Goal: Task Accomplishment & Management: Complete application form

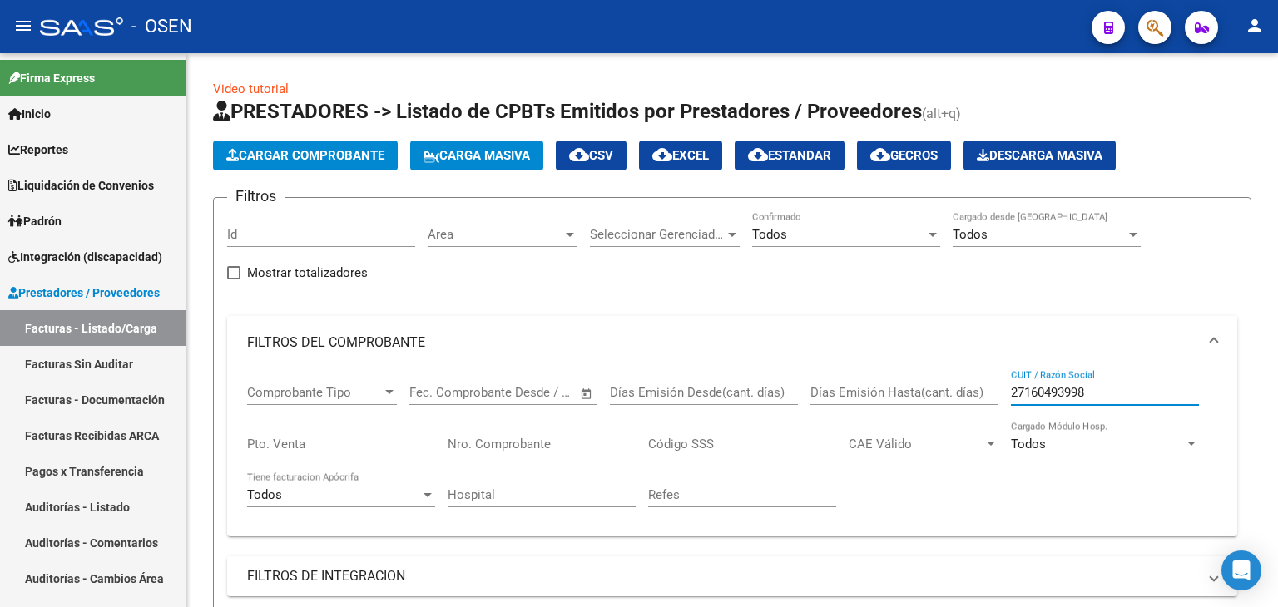
scroll to position [749, 0]
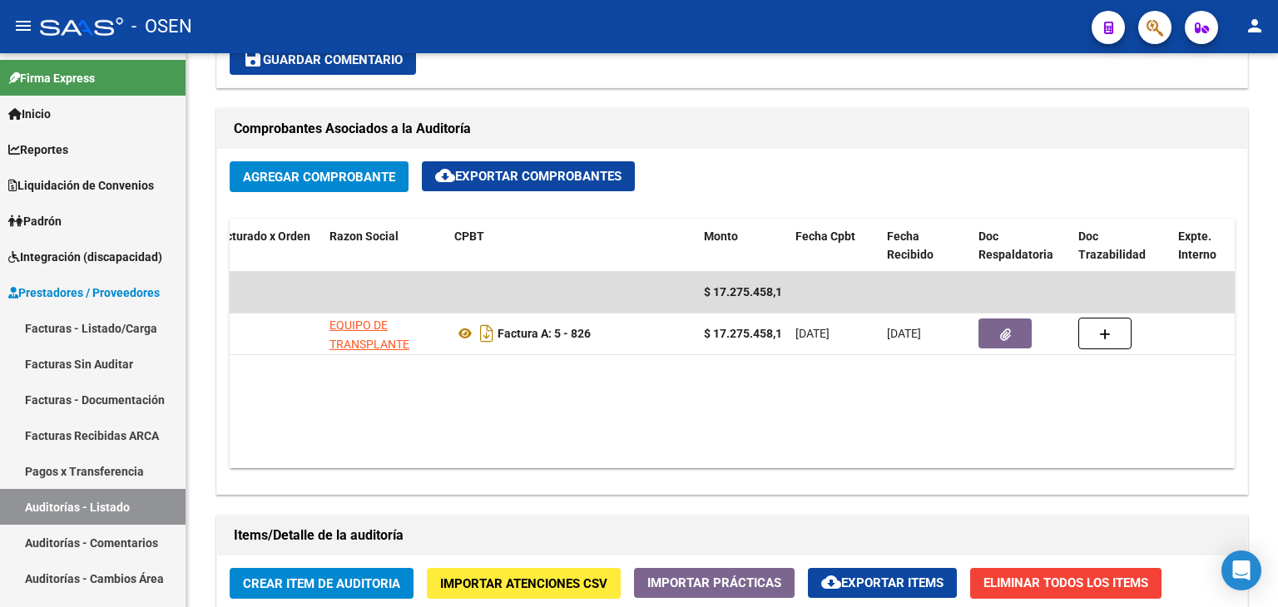
scroll to position [0, 193]
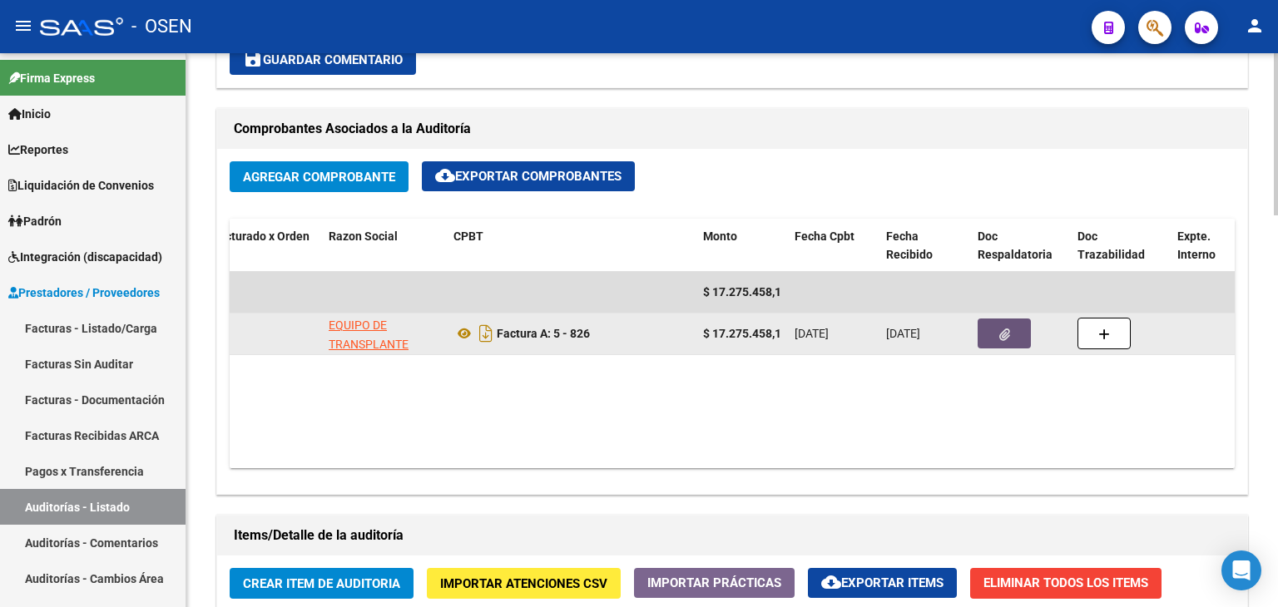
click at [1017, 334] on button "button" at bounding box center [1003, 334] width 53 height 30
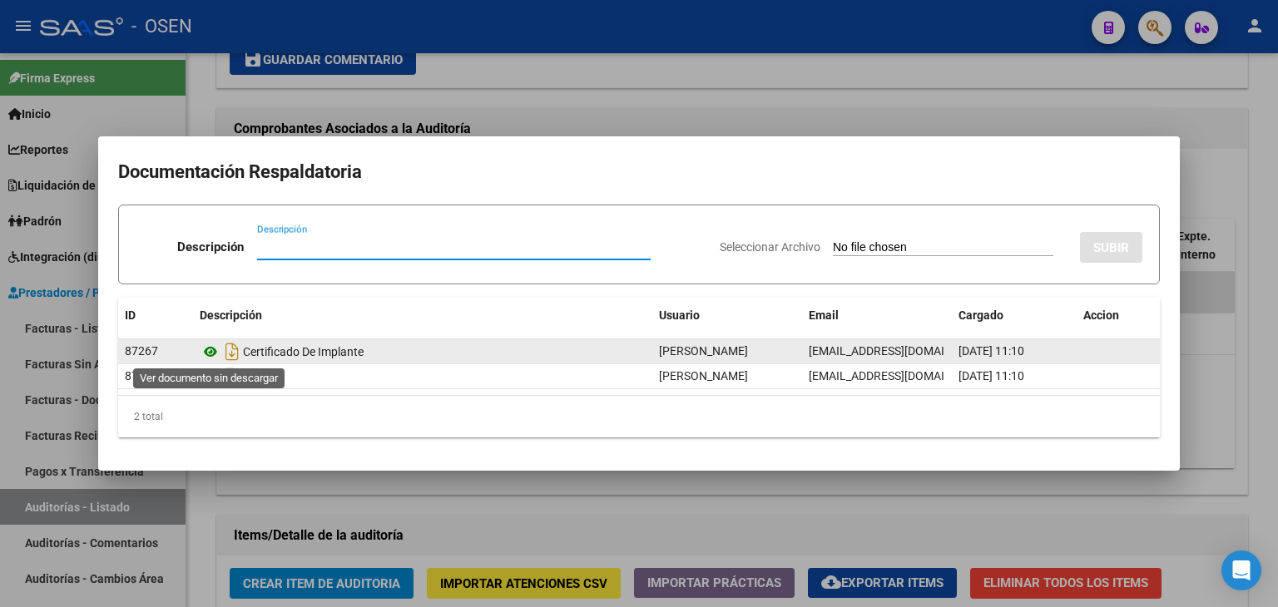
click at [206, 345] on icon at bounding box center [211, 352] width 22 height 20
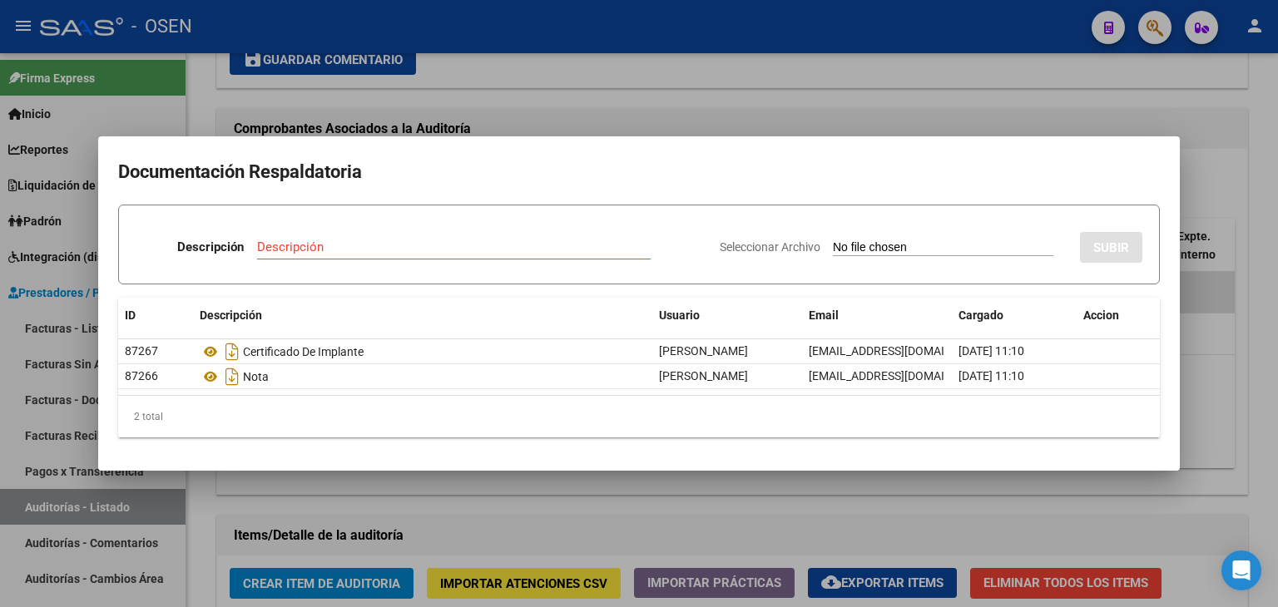
click at [551, 121] on div at bounding box center [639, 303] width 1278 height 607
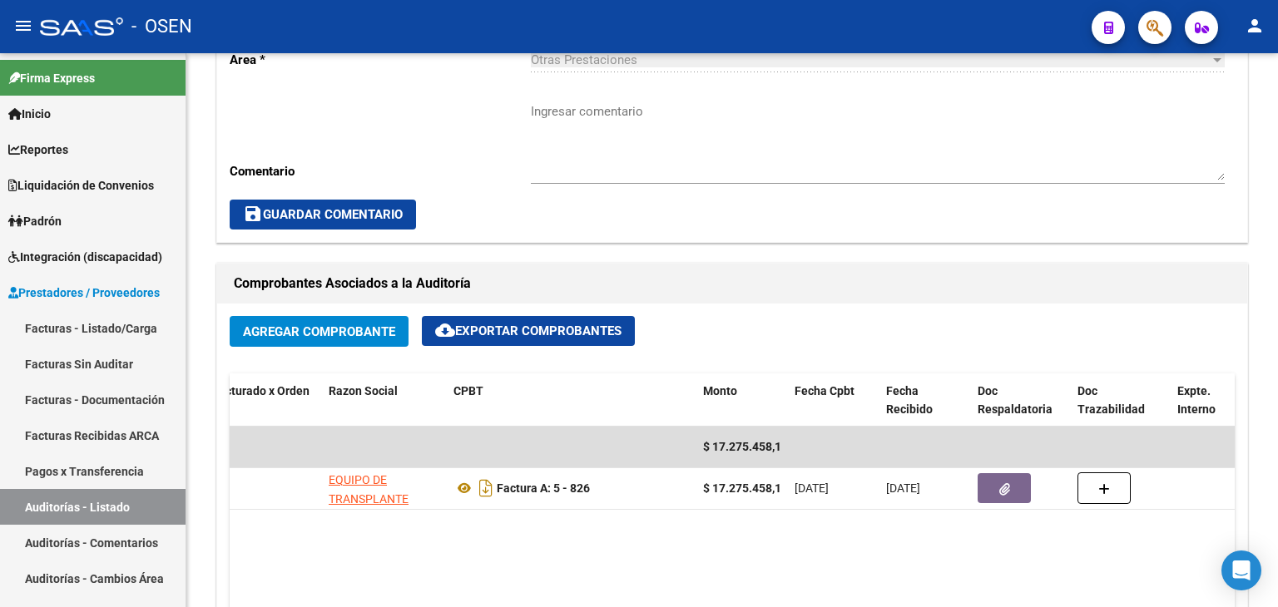
scroll to position [595, 0]
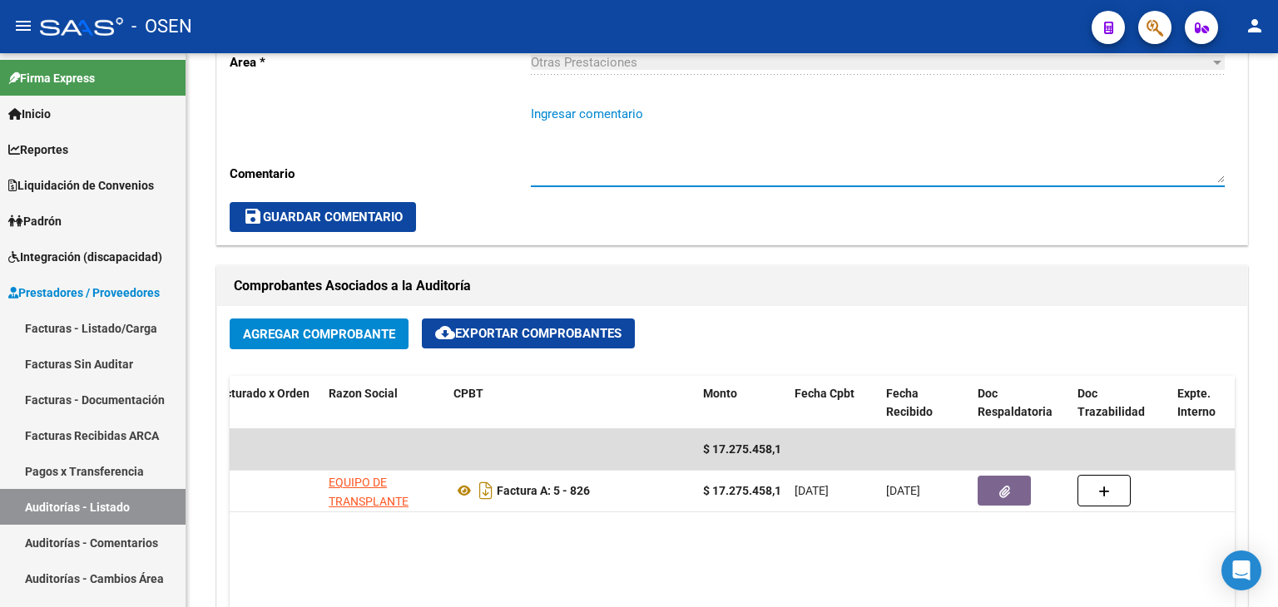
click at [551, 121] on textarea "Ingresar comentario" at bounding box center [878, 144] width 694 height 78
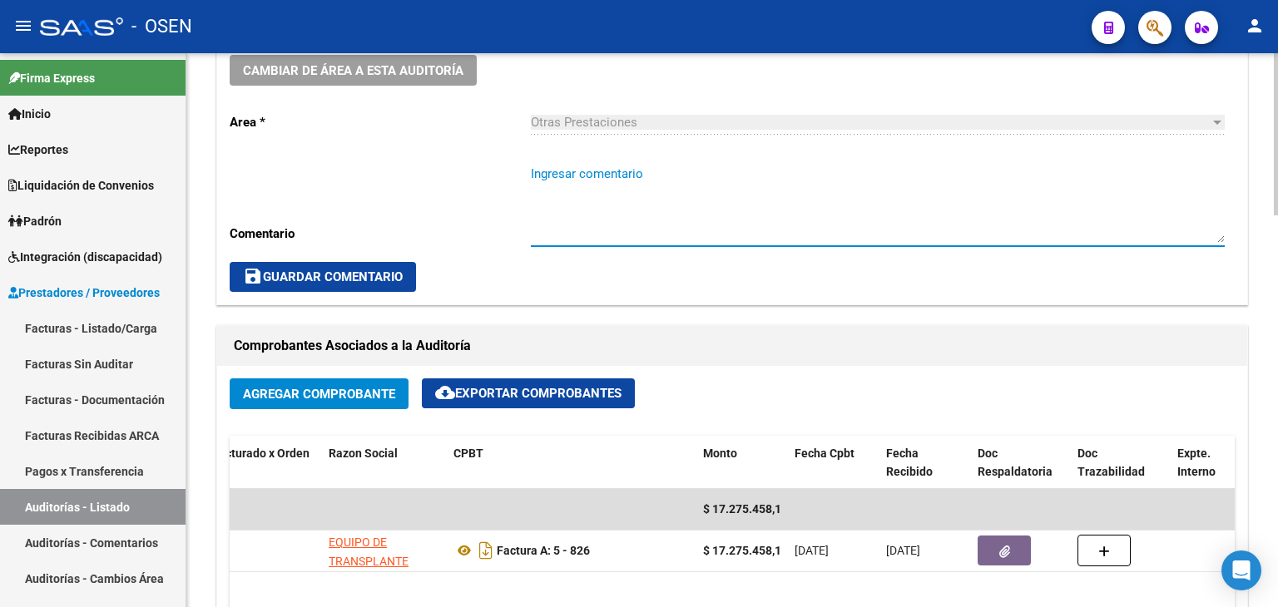
scroll to position [534, 0]
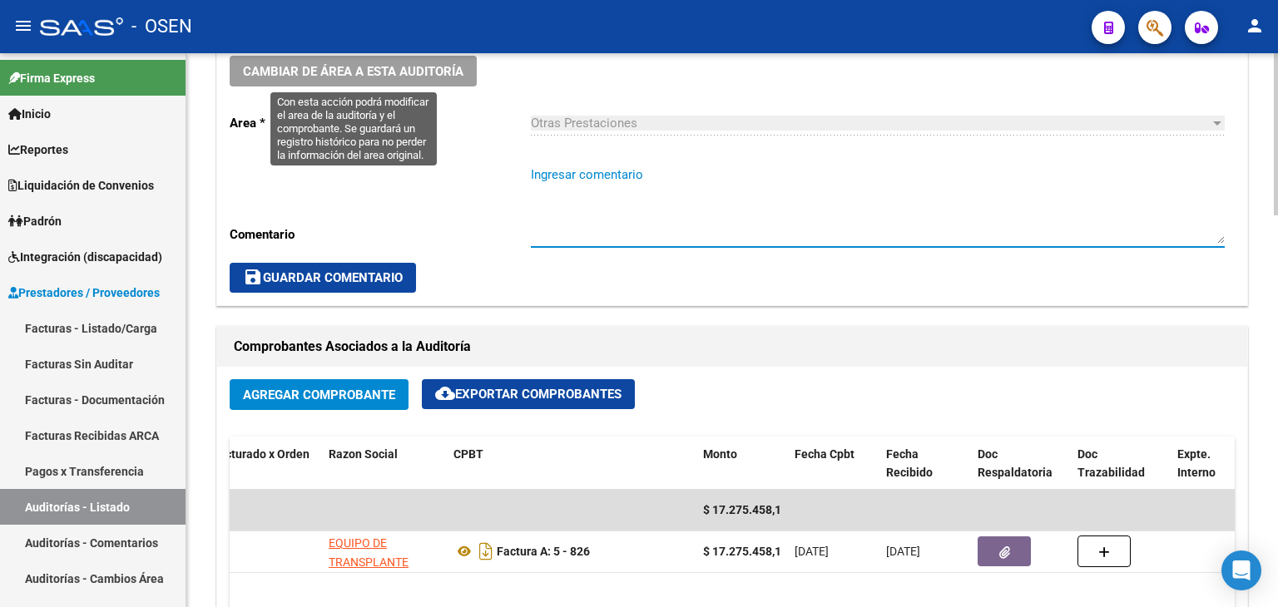
click at [404, 77] on span "Cambiar de área a esta auditoría" at bounding box center [353, 71] width 220 height 15
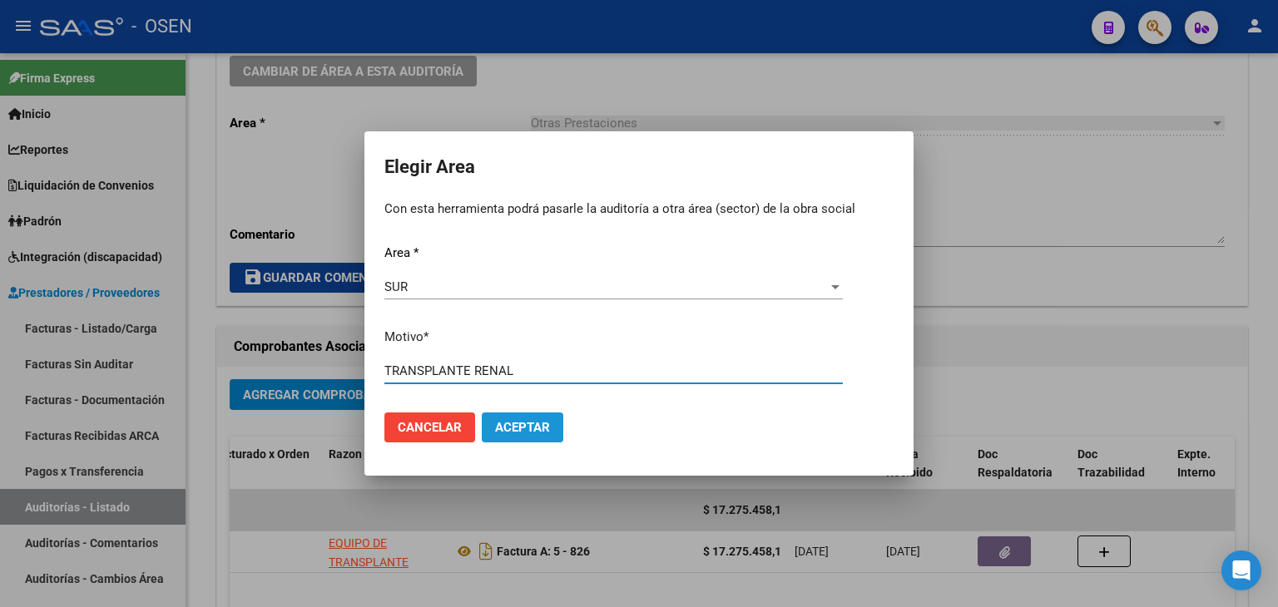
type input "TRANSPLANTE RENAL"
click at [525, 428] on span "Aceptar" at bounding box center [522, 427] width 55 height 15
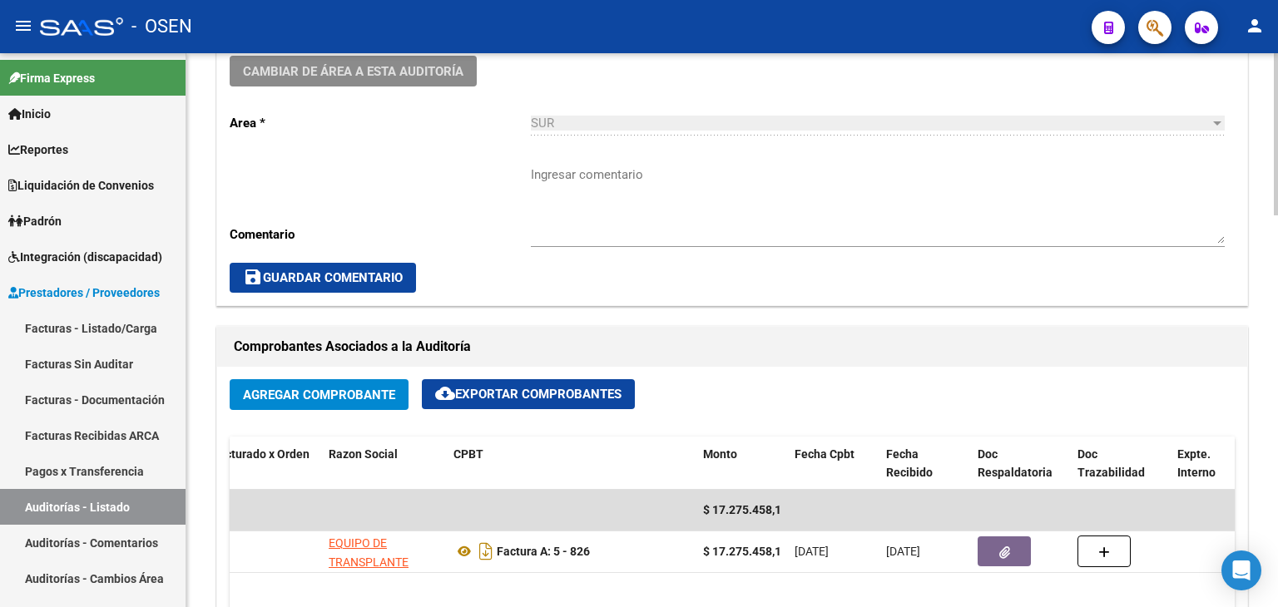
click at [679, 176] on textarea "Ingresar comentario" at bounding box center [878, 205] width 694 height 78
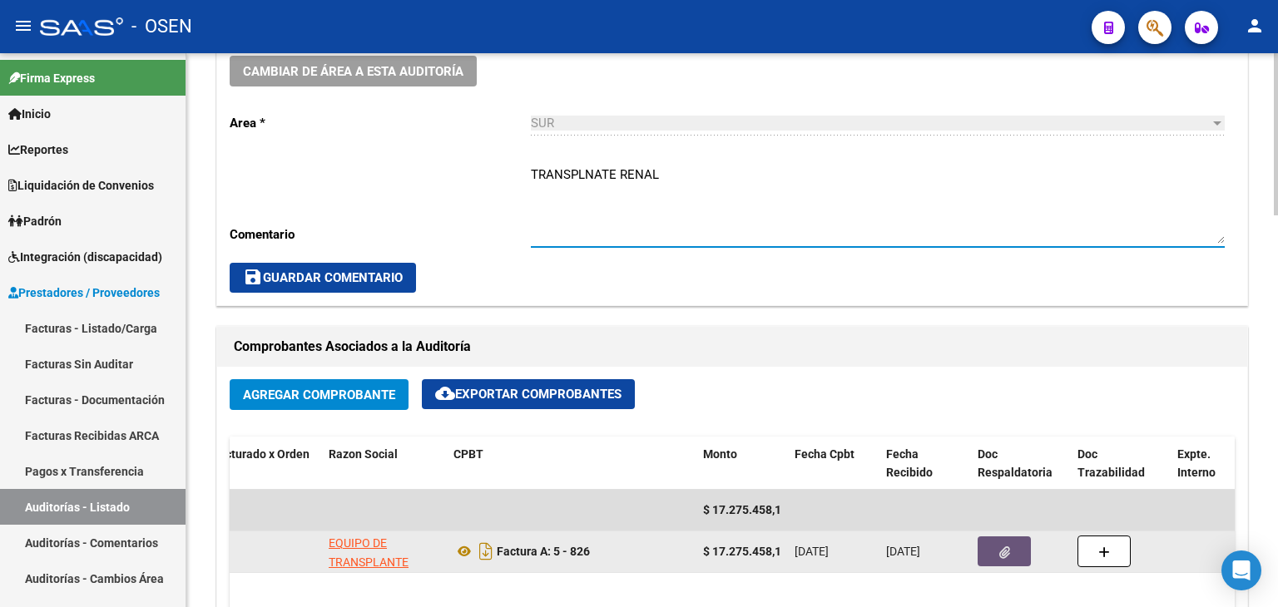
click at [1003, 547] on icon "button" at bounding box center [1004, 552] width 11 height 12
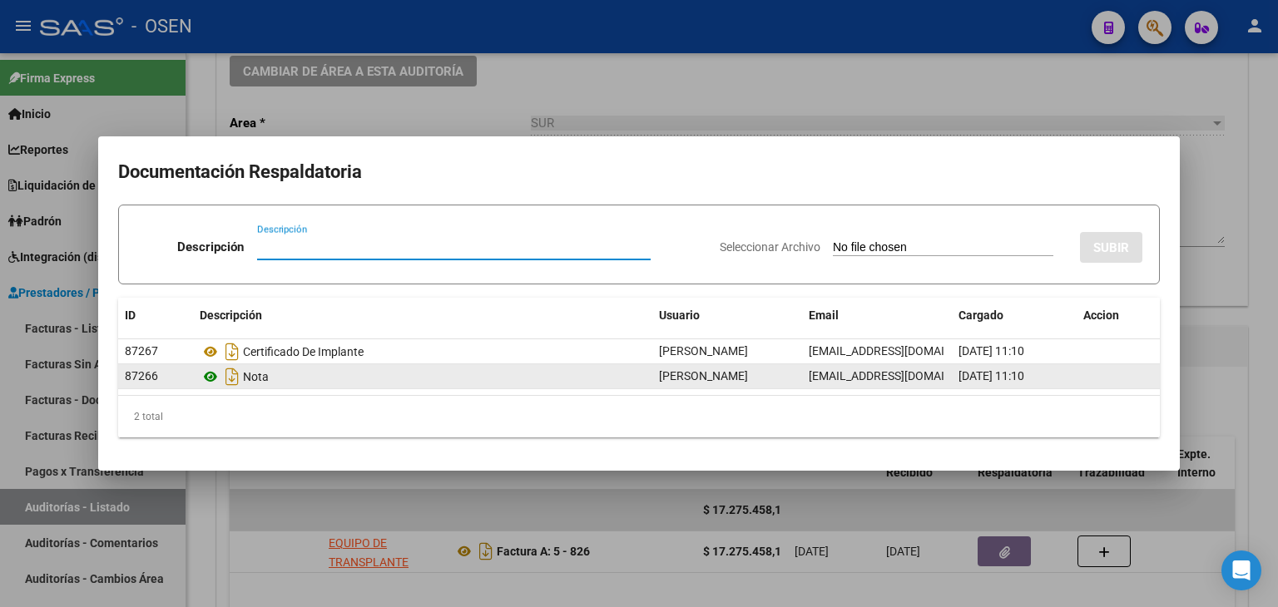
click at [208, 376] on icon at bounding box center [211, 377] width 22 height 20
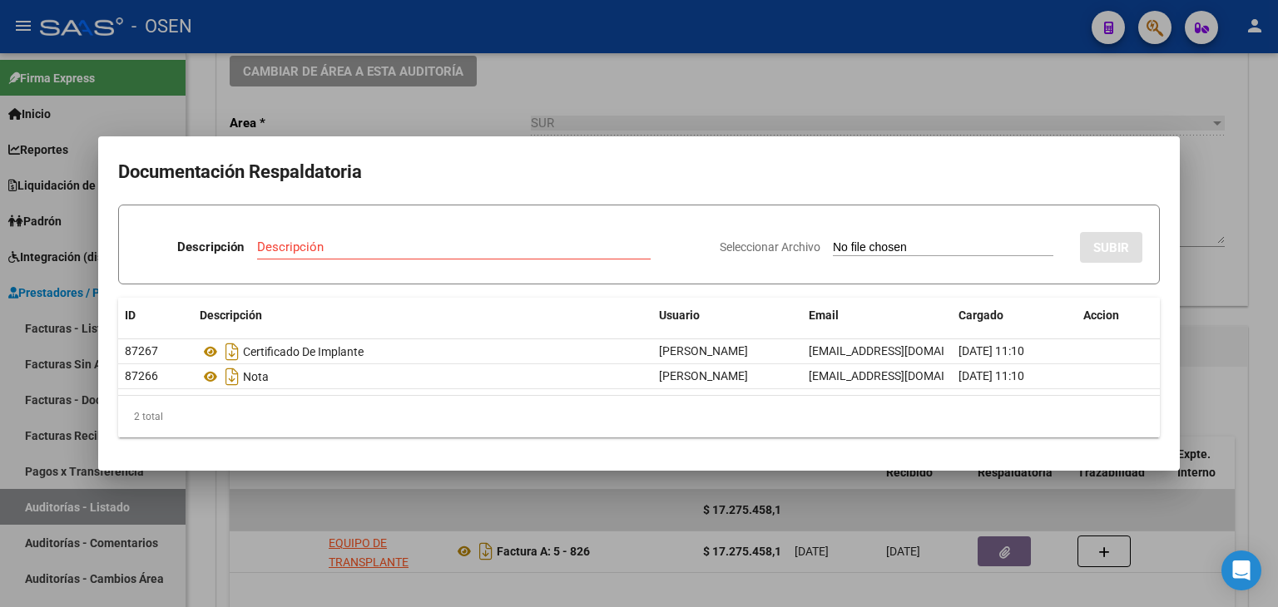
click at [659, 90] on div at bounding box center [639, 303] width 1278 height 607
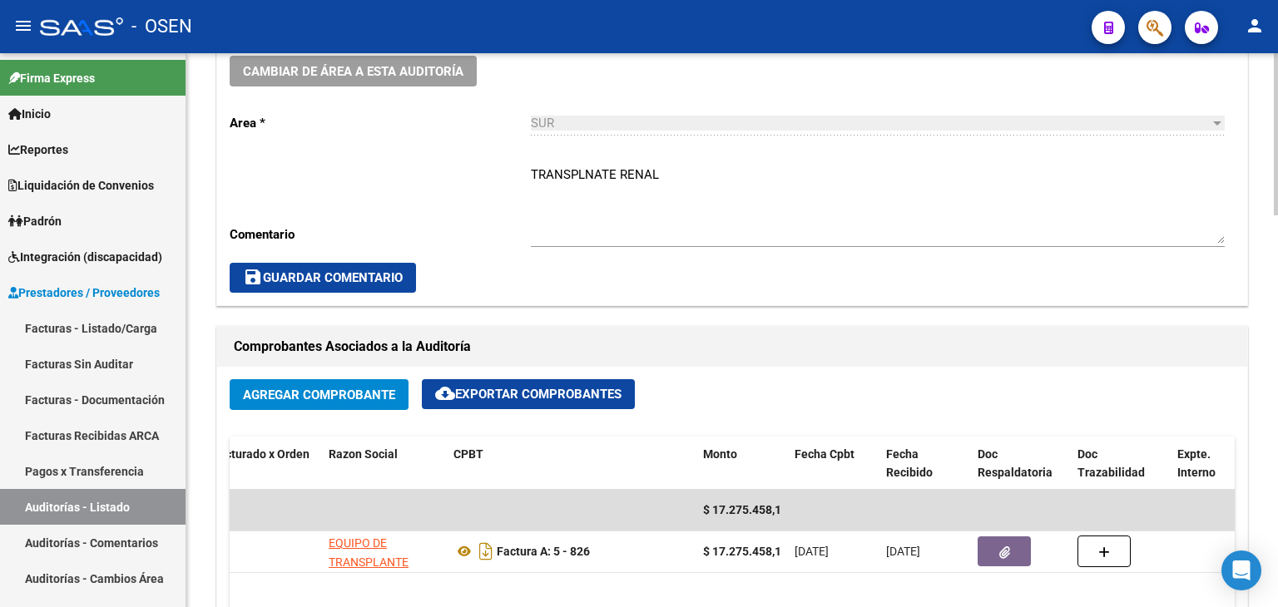
click at [697, 173] on textarea "TRANSPLNATE RENAL" at bounding box center [878, 205] width 694 height 78
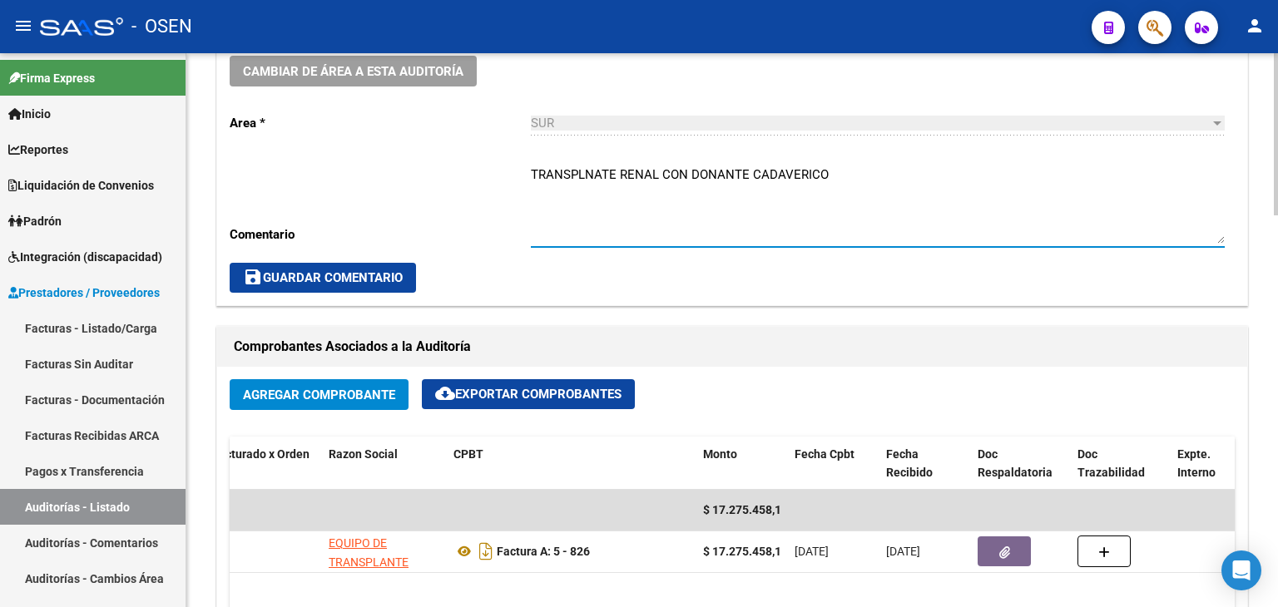
click at [370, 274] on span "save Guardar Comentario" at bounding box center [323, 277] width 160 height 15
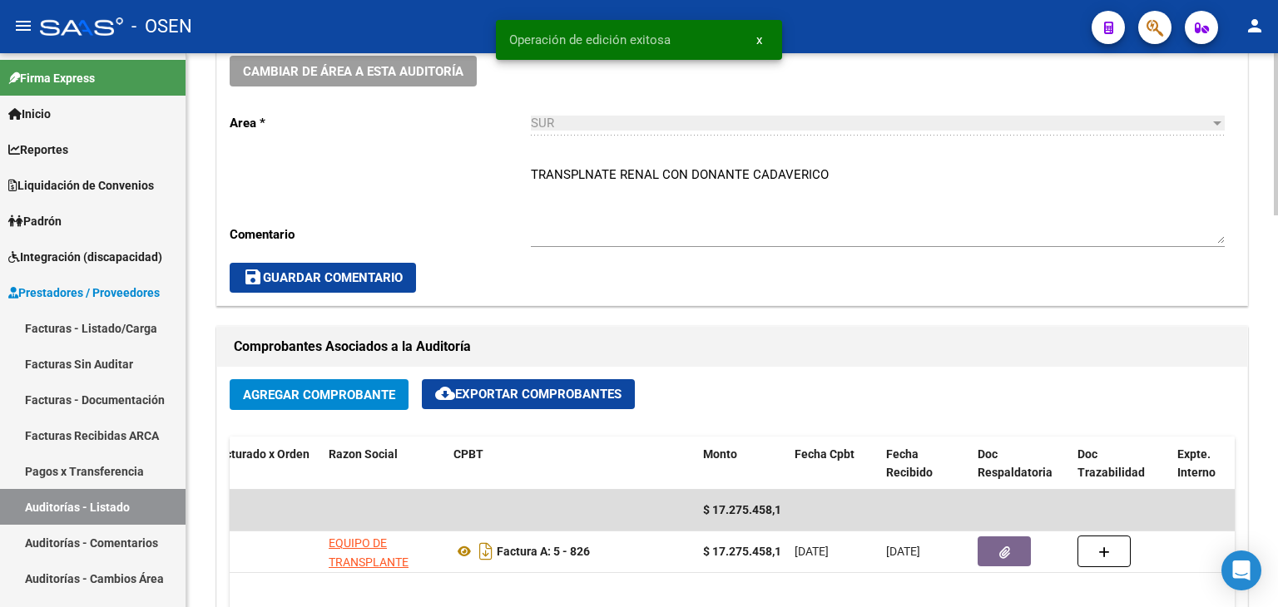
click at [599, 172] on textarea "TRANSPLNATE RENAL CON DONANTE CADAVERICO" at bounding box center [878, 205] width 694 height 78
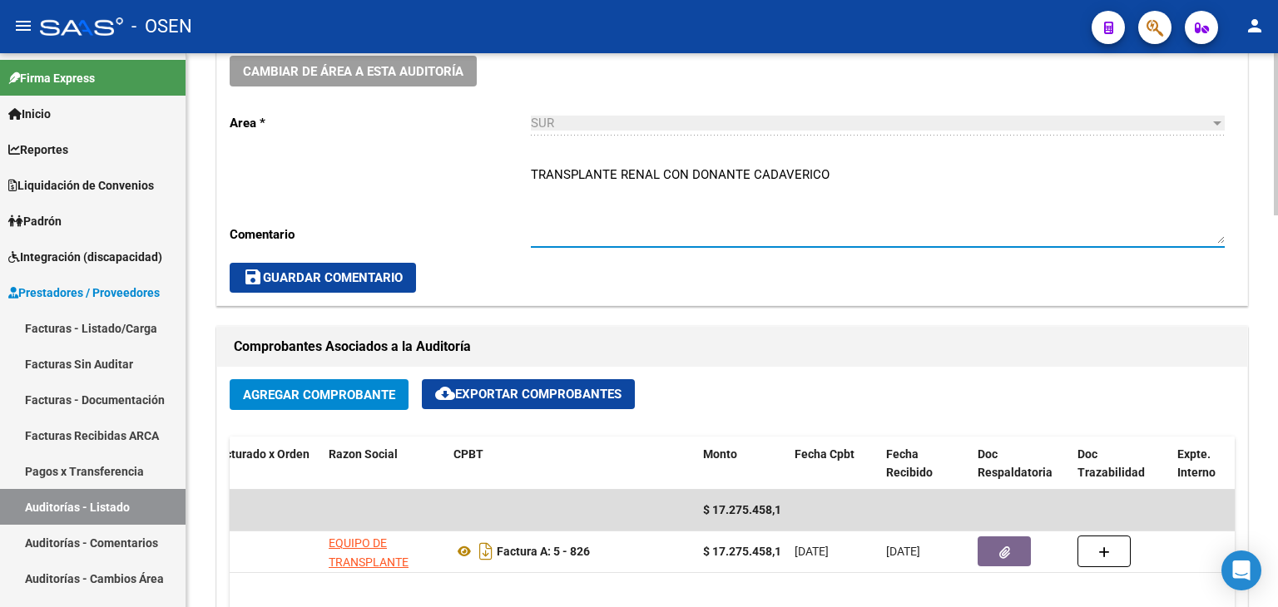
click at [388, 264] on button "save Guardar Comentario" at bounding box center [323, 278] width 186 height 30
click at [868, 176] on textarea "TRANSPLANTE RENAL CON DONANTE CADAVERICO" at bounding box center [878, 205] width 694 height 78
type textarea "TRANSPLANTE RENAL CON DONANTE CADAVERICO (HASTA 800MIL)"
click at [353, 277] on span "save Guardar Comentario" at bounding box center [323, 277] width 160 height 15
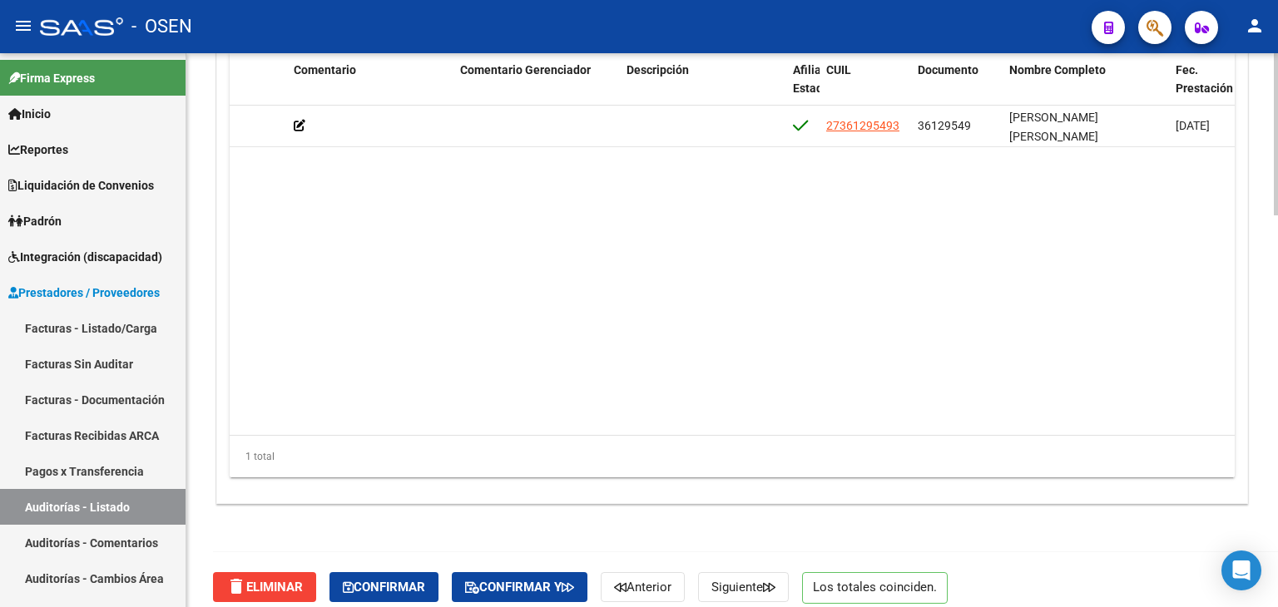
scroll to position [0, 695]
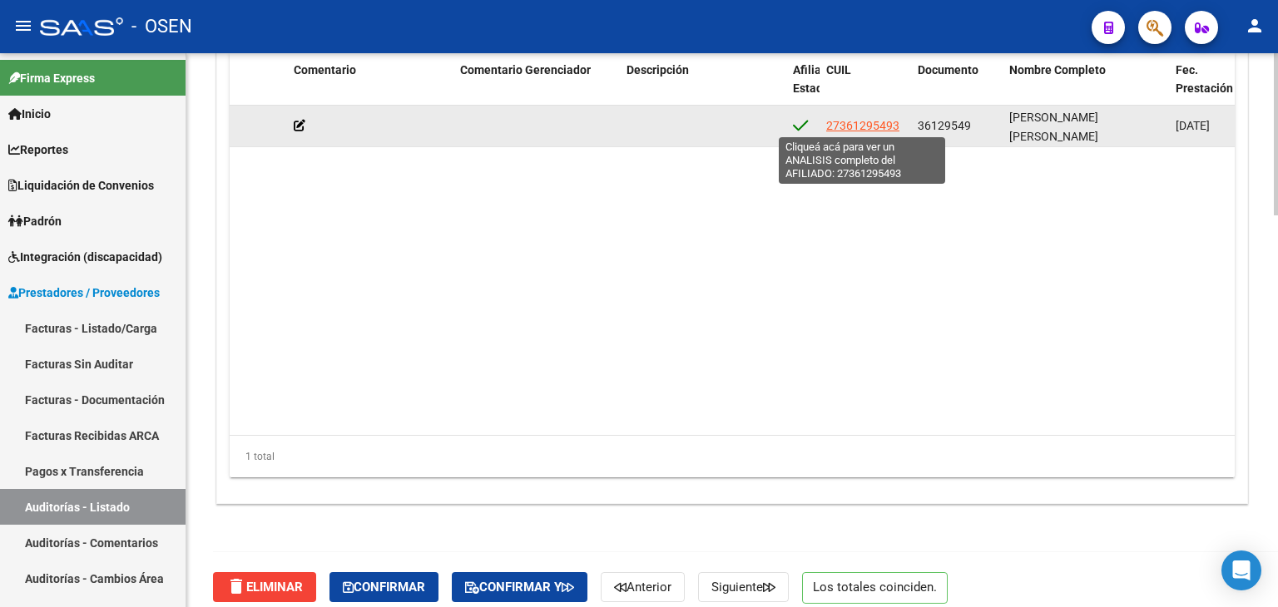
click at [882, 121] on span "27361295493" at bounding box center [862, 125] width 73 height 13
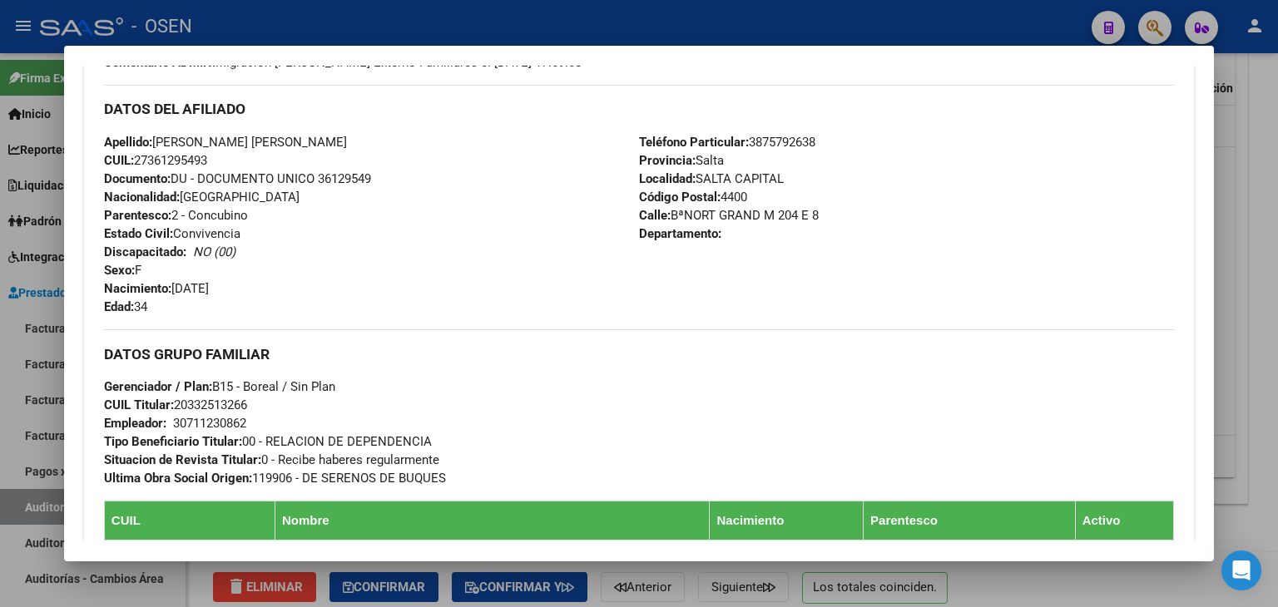
scroll to position [0, 0]
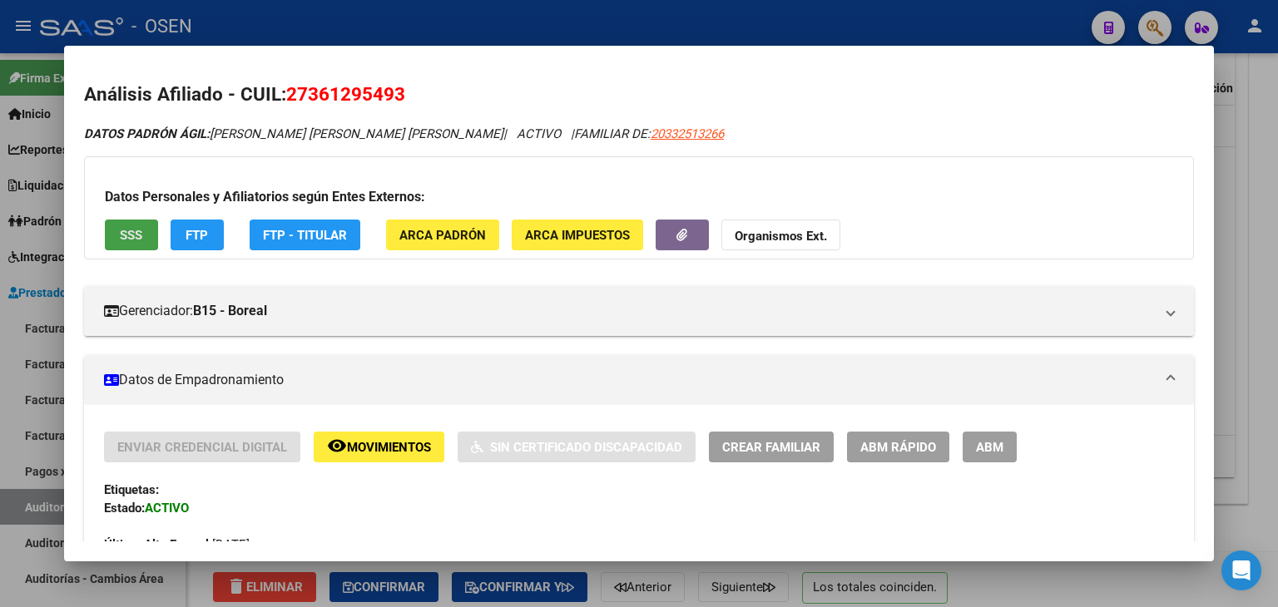
click at [136, 246] on button "SSS" at bounding box center [131, 235] width 53 height 31
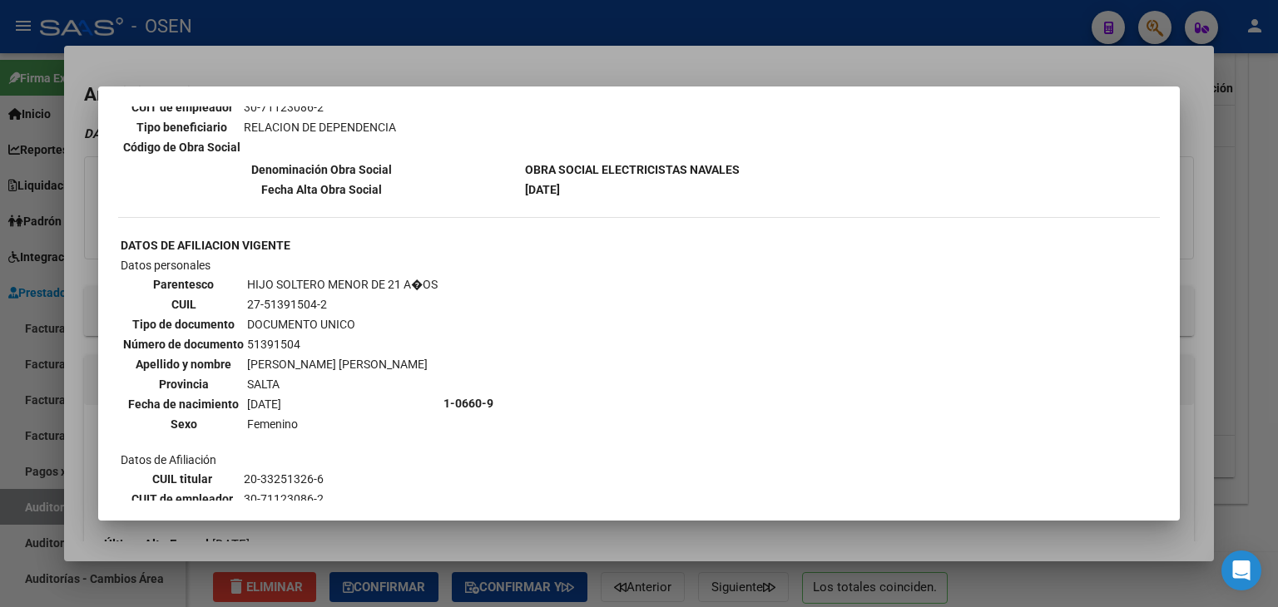
scroll to position [835, 0]
